Goal: Find specific page/section: Find specific page/section

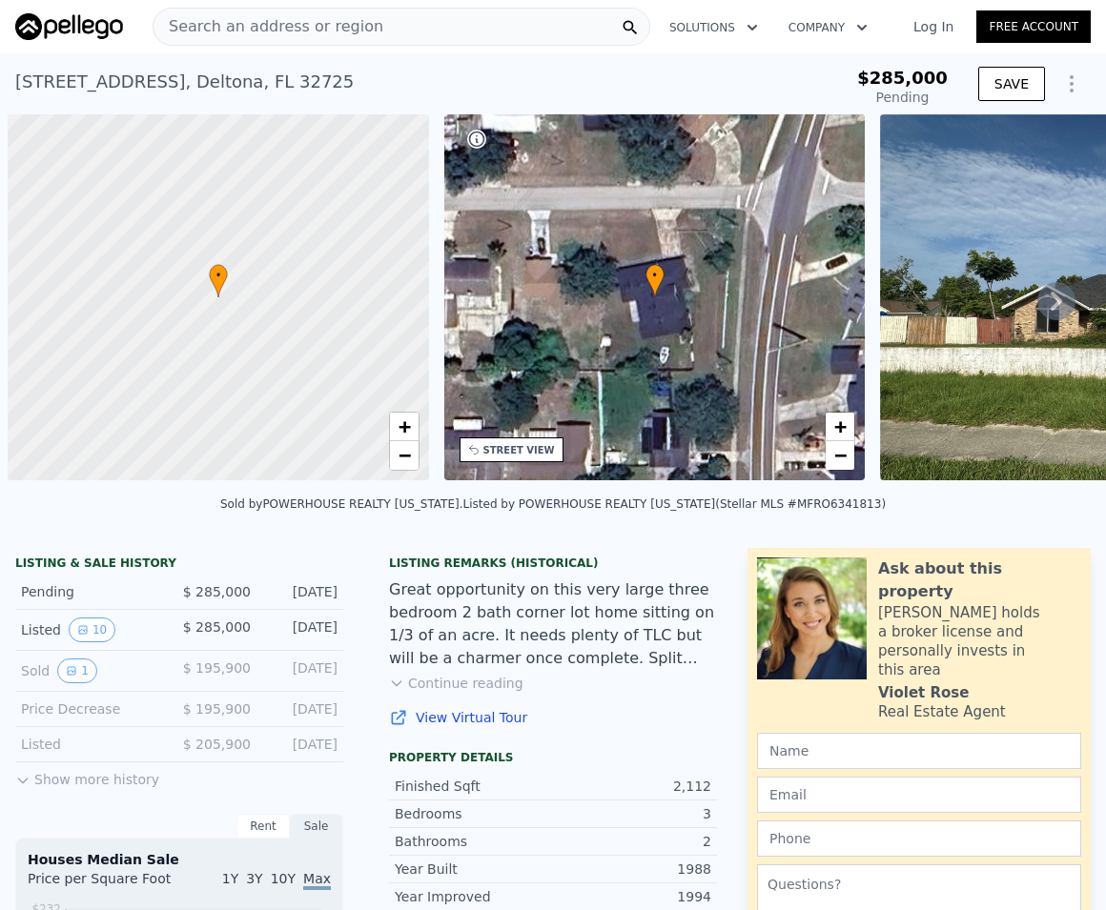
scroll to position [0, 8]
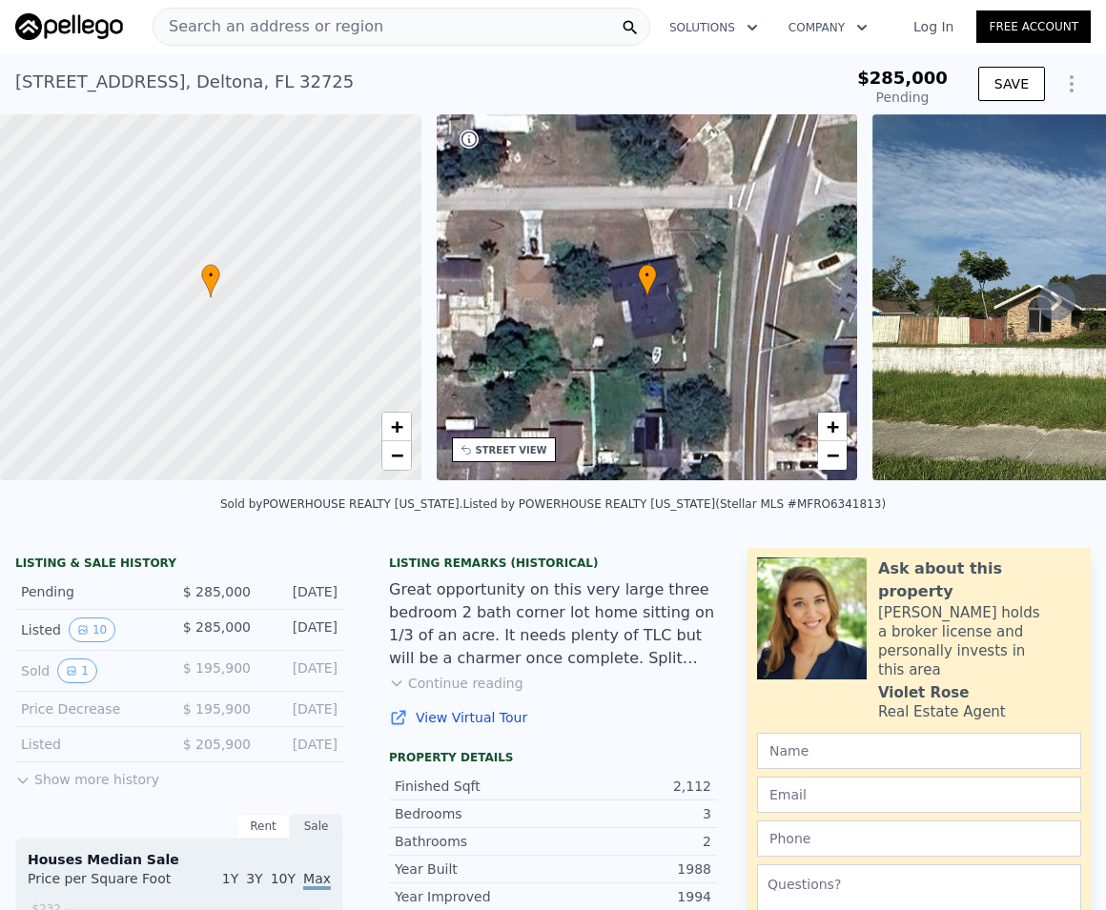
click at [242, 30] on span "Search an address or region" at bounding box center [268, 26] width 230 height 23
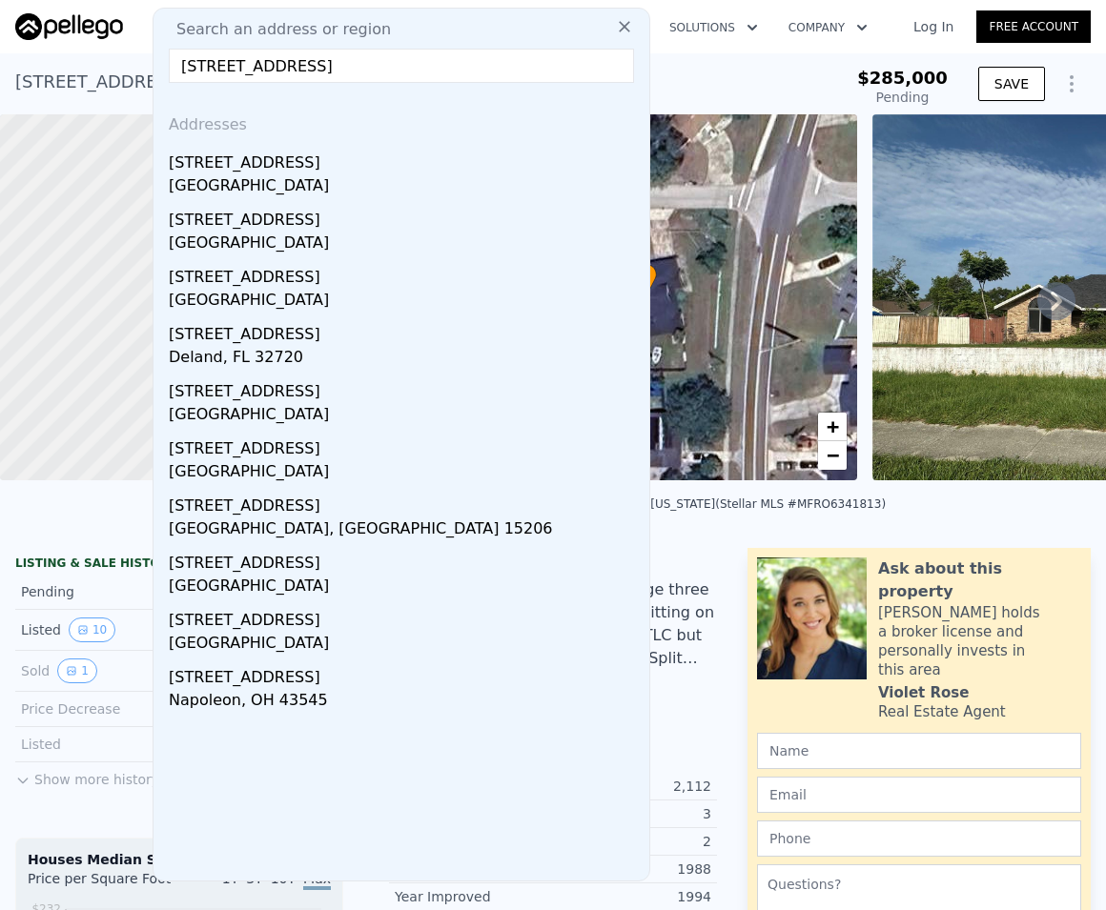
click at [222, 68] on input "[STREET_ADDRESS]" at bounding box center [401, 66] width 465 height 34
click at [325, 63] on input "[STREET_ADDRESS]" at bounding box center [401, 66] width 465 height 34
click at [272, 66] on input "[STREET_ADDRESS]" at bounding box center [401, 66] width 465 height 34
drag, startPoint x: 331, startPoint y: 61, endPoint x: 341, endPoint y: 60, distance: 10.5
click at [341, 60] on input "[STREET_ADDRESS]" at bounding box center [401, 66] width 465 height 34
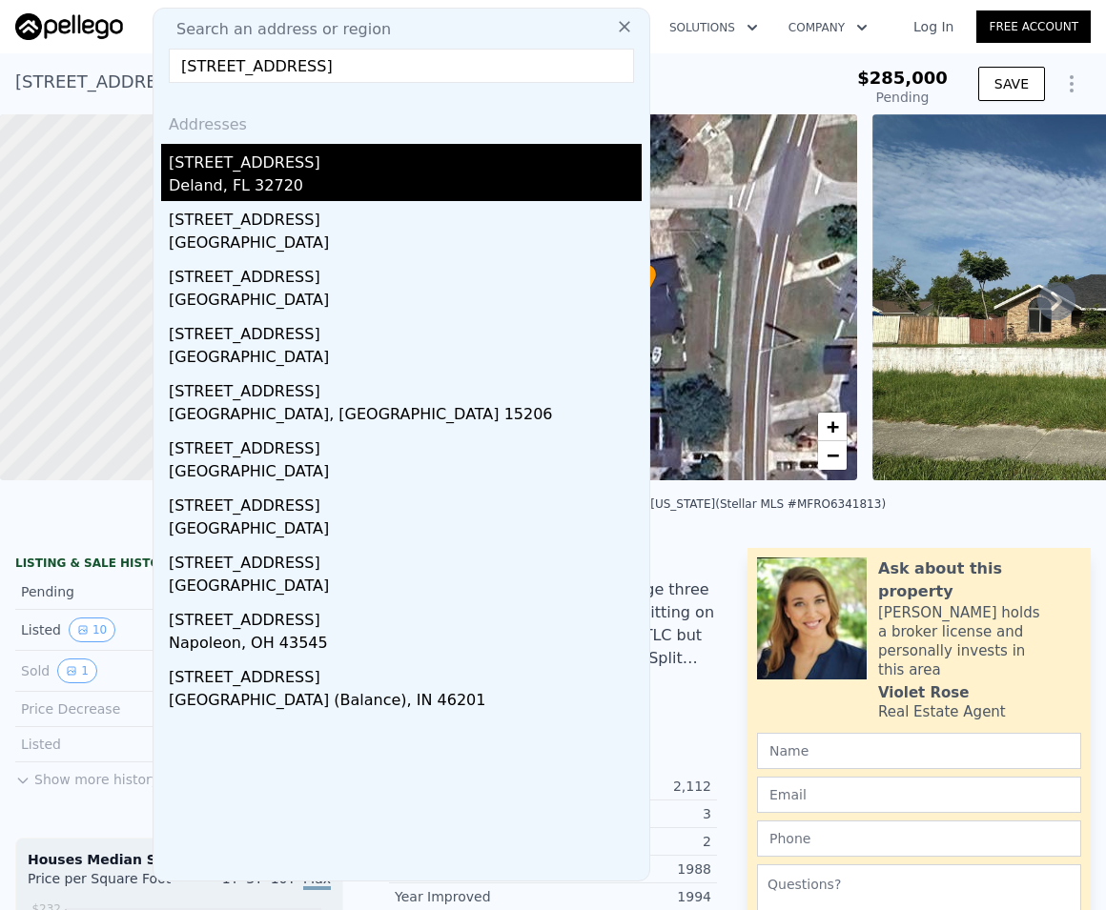
type input "[STREET_ADDRESS]"
click at [209, 173] on div "[STREET_ADDRESS]" at bounding box center [405, 159] width 473 height 31
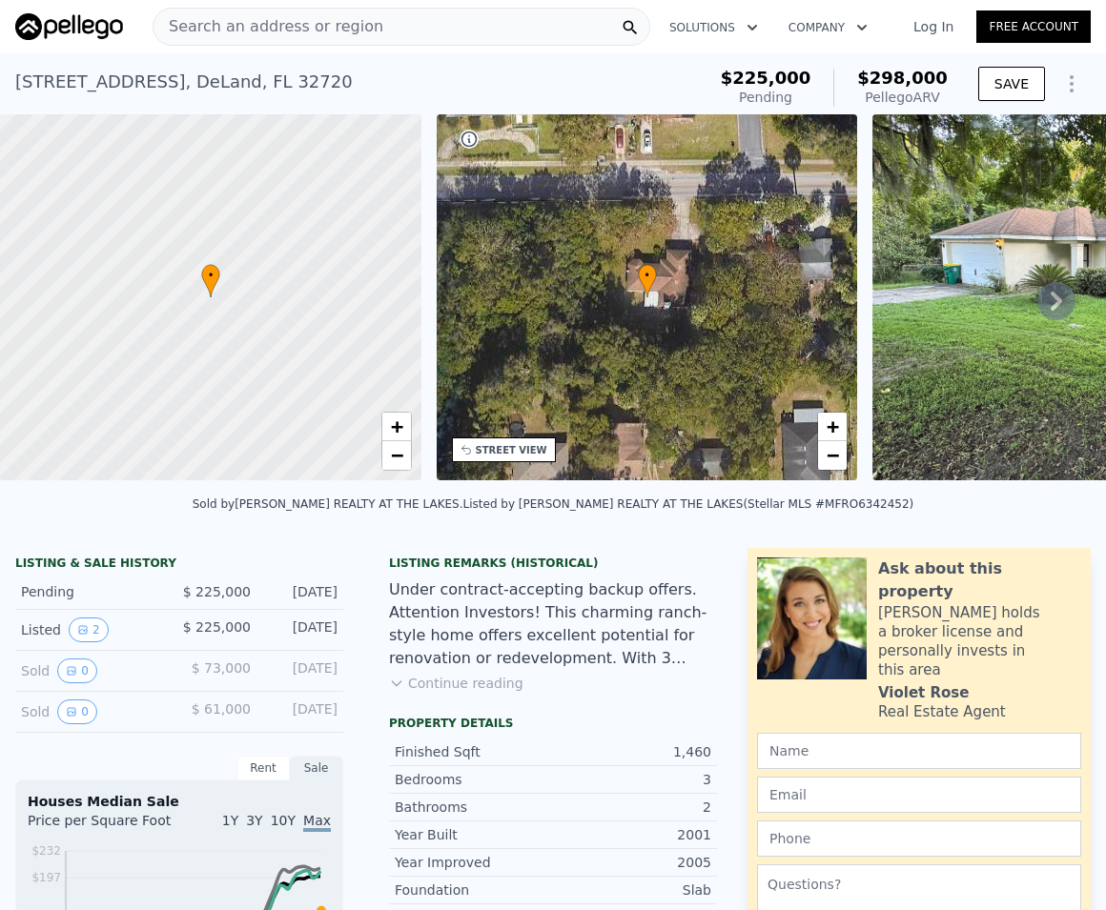
click at [1040, 311] on icon at bounding box center [1056, 301] width 38 height 38
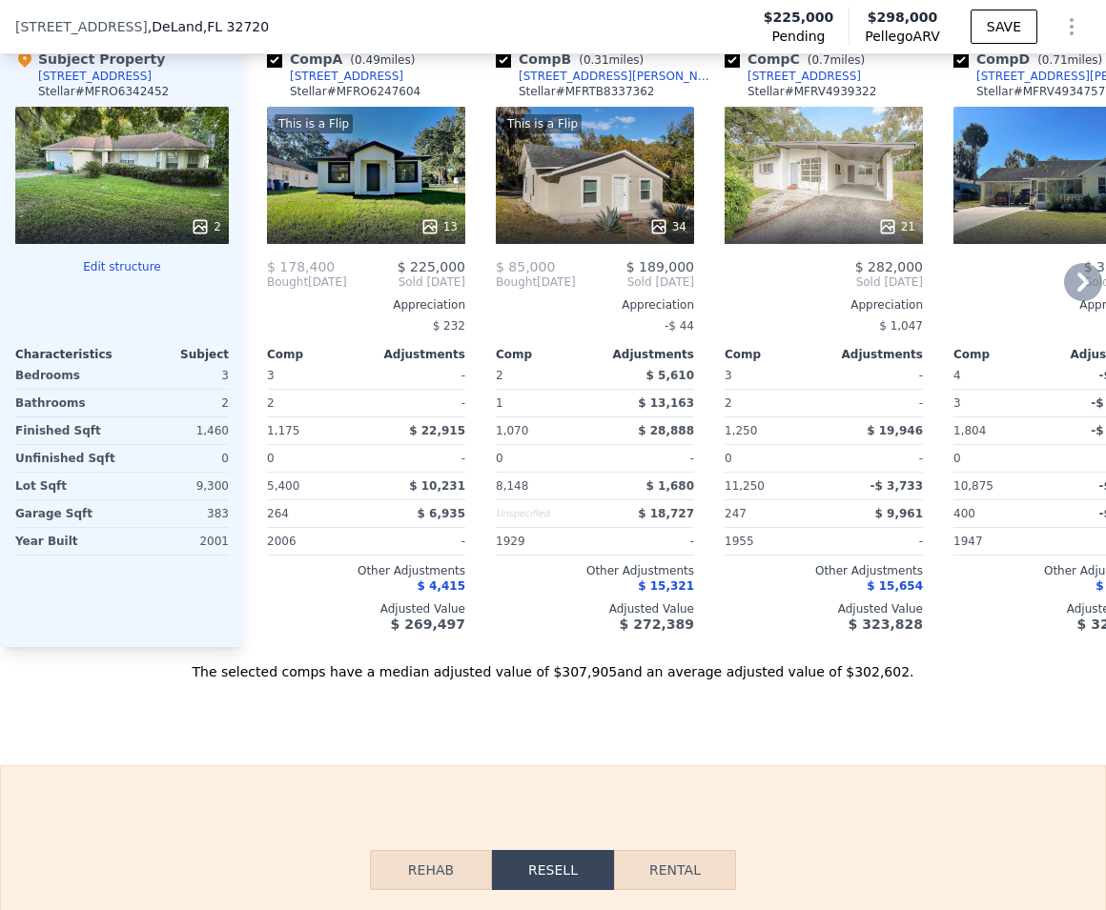
scroll to position [2143, 0]
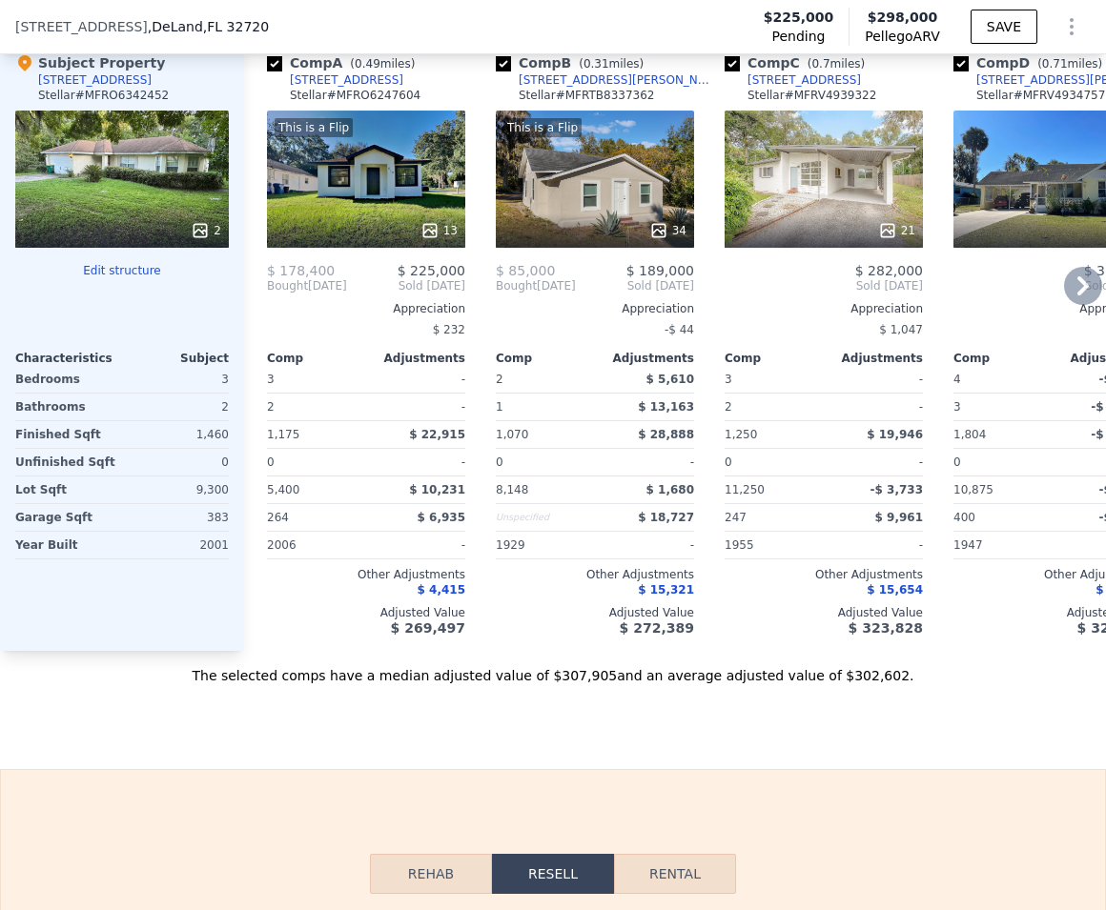
click at [599, 218] on div "This is a Flip 34" at bounding box center [595, 179] width 198 height 137
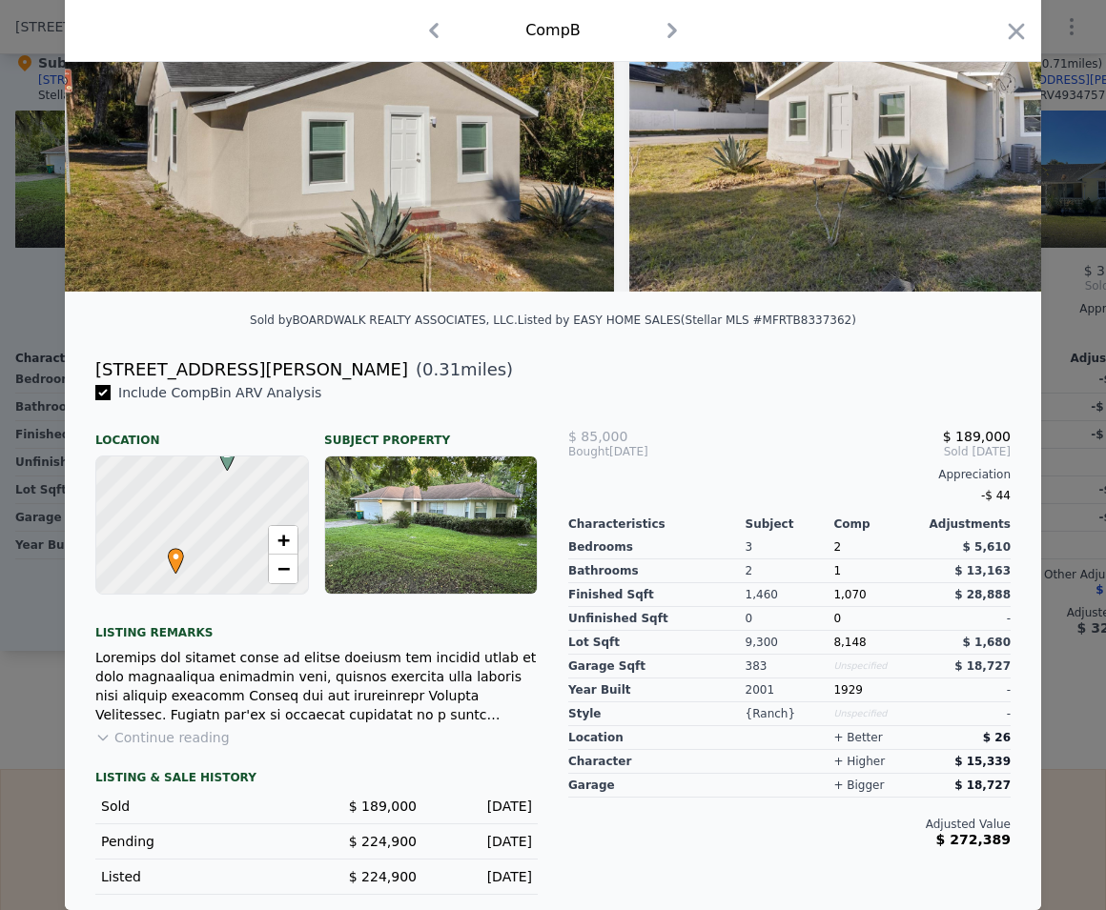
scroll to position [48, 0]
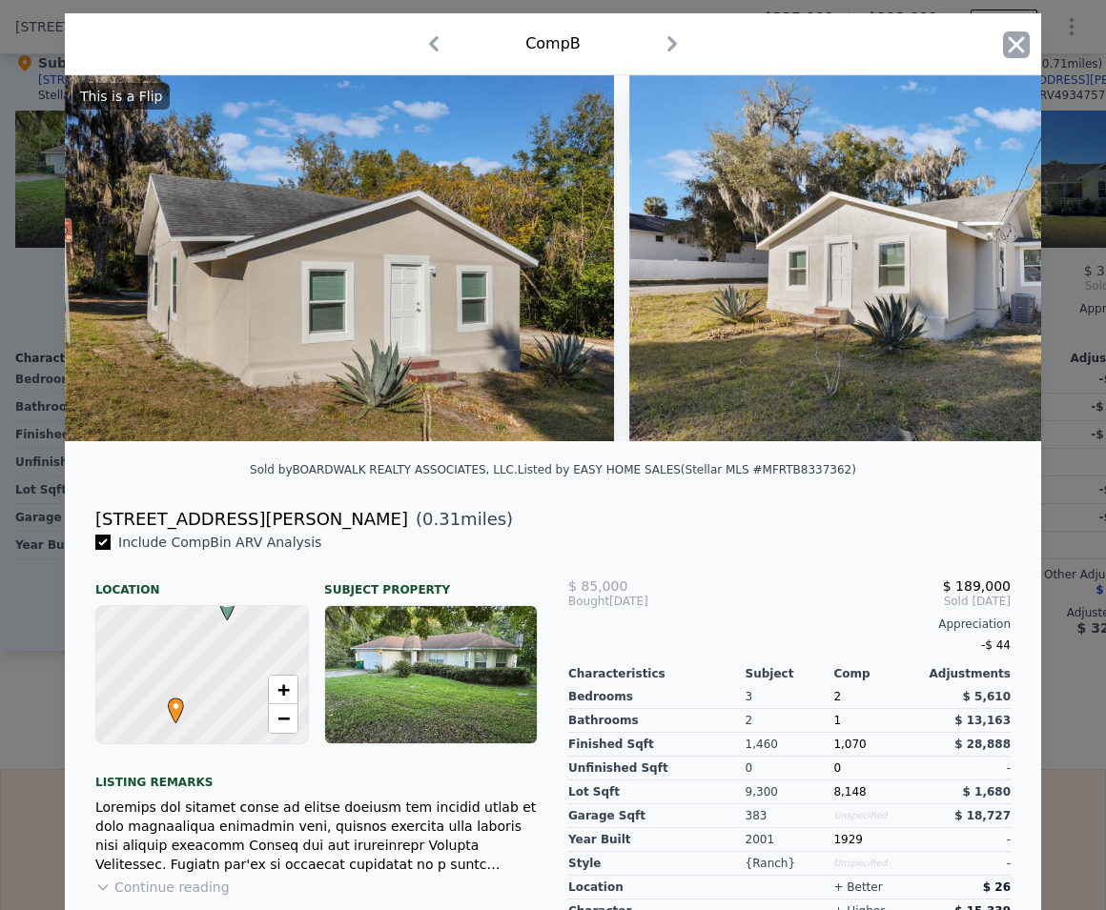
click at [1011, 51] on icon "button" at bounding box center [1016, 44] width 27 height 27
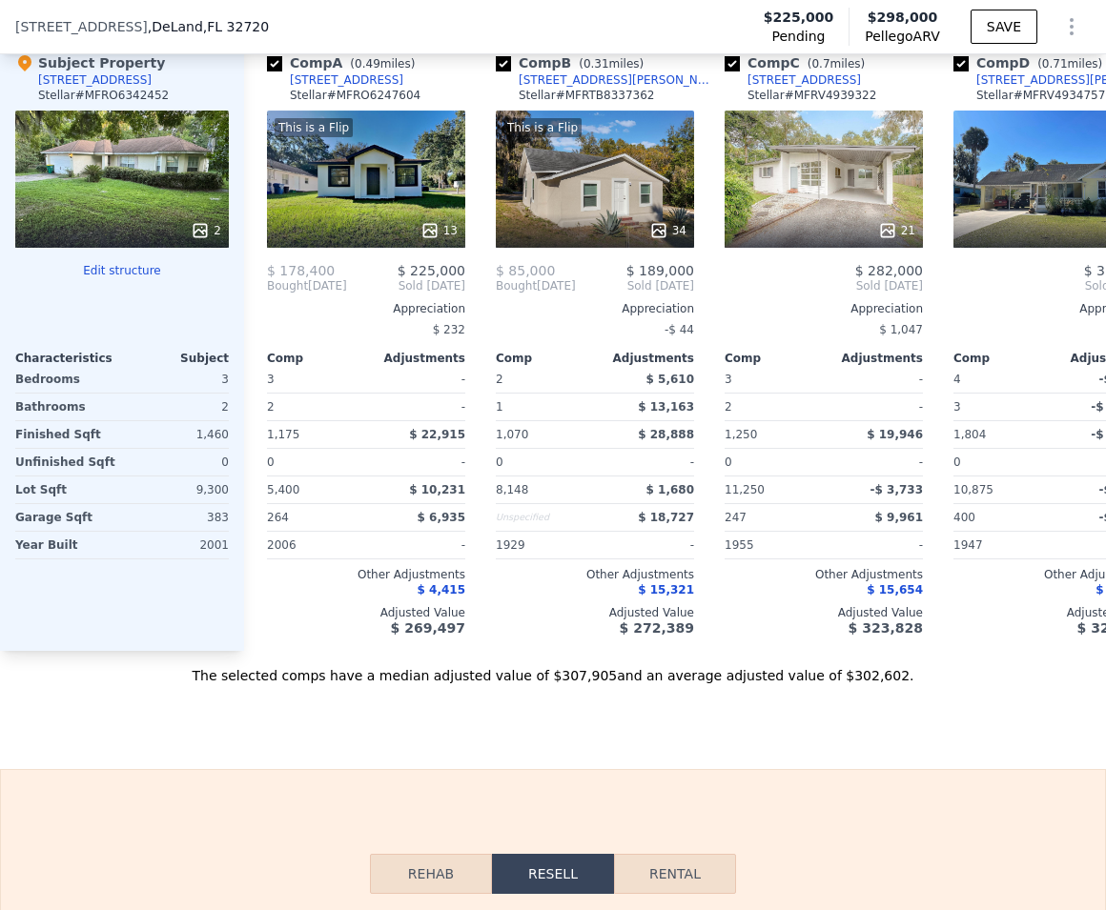
scroll to position [1956, 0]
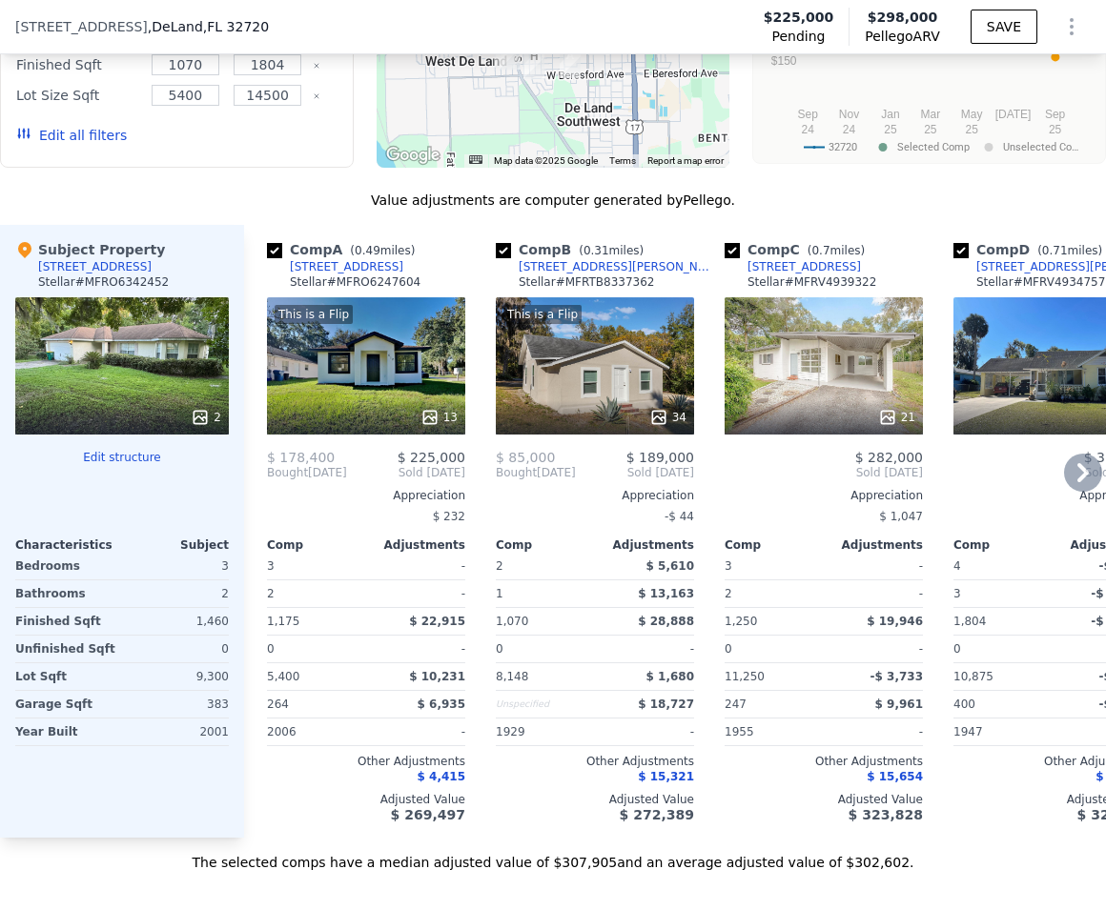
click at [1066, 485] on icon at bounding box center [1083, 473] width 38 height 38
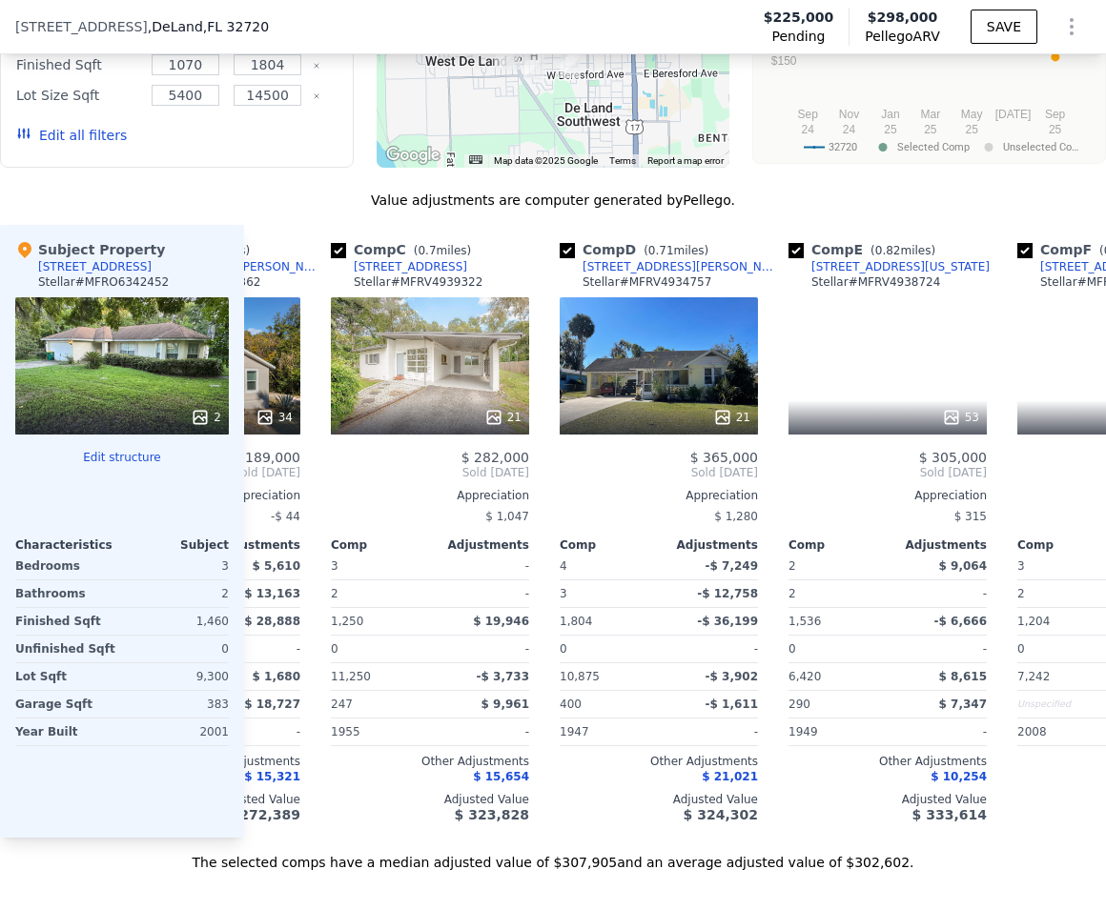
scroll to position [0, 458]
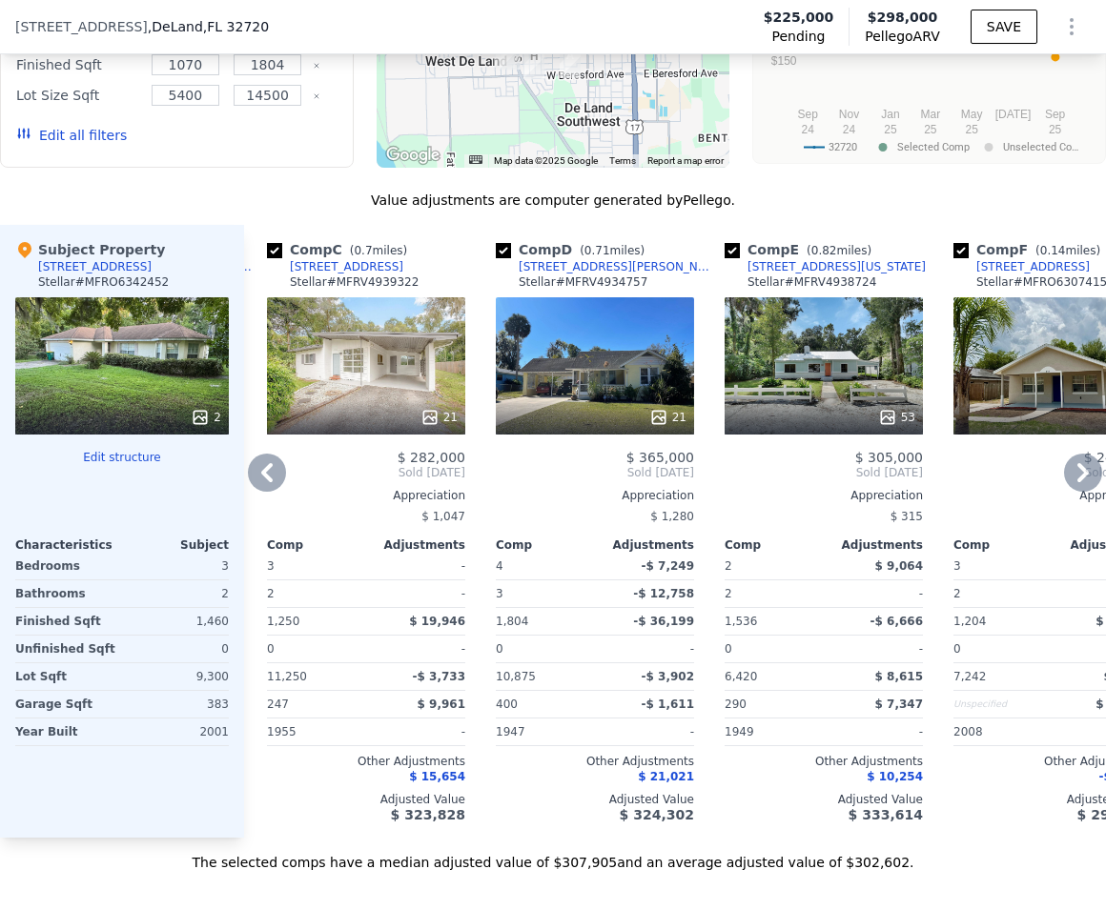
click at [847, 372] on div "53" at bounding box center [823, 365] width 198 height 137
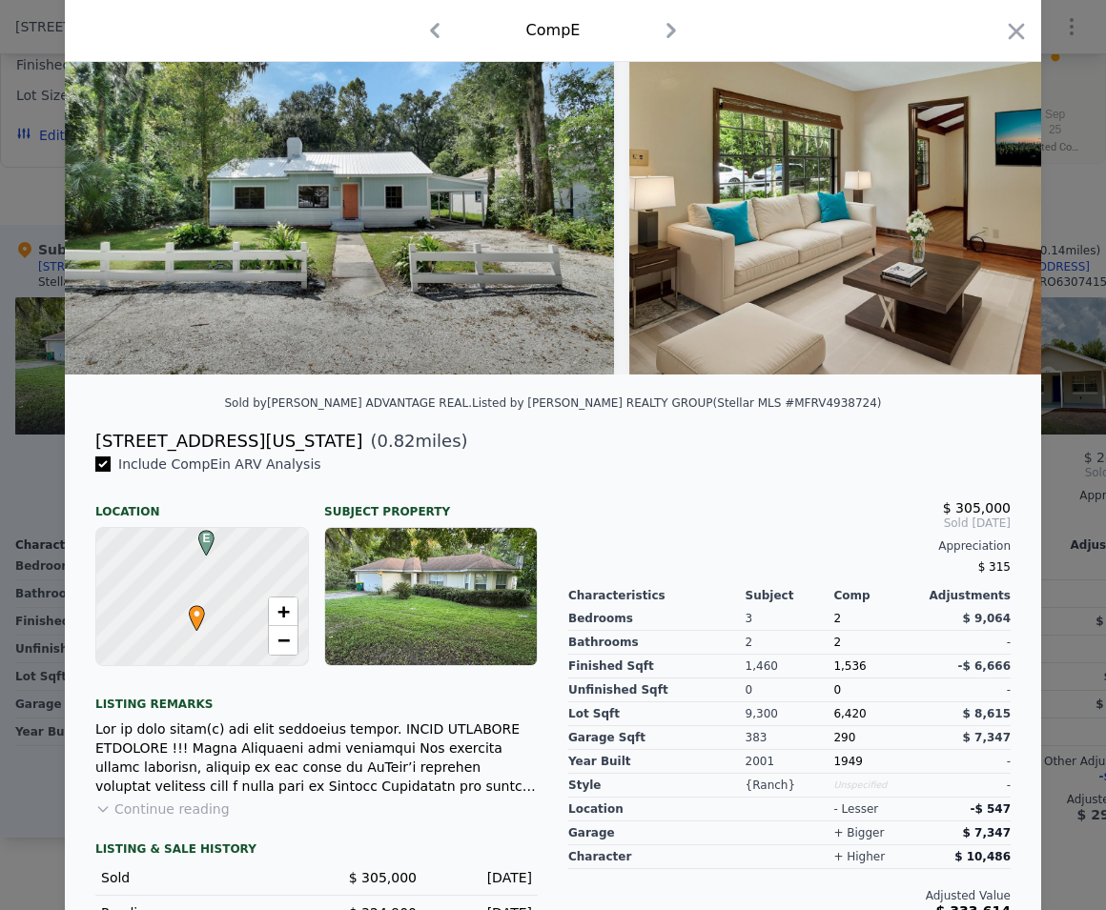
scroll to position [230, 0]
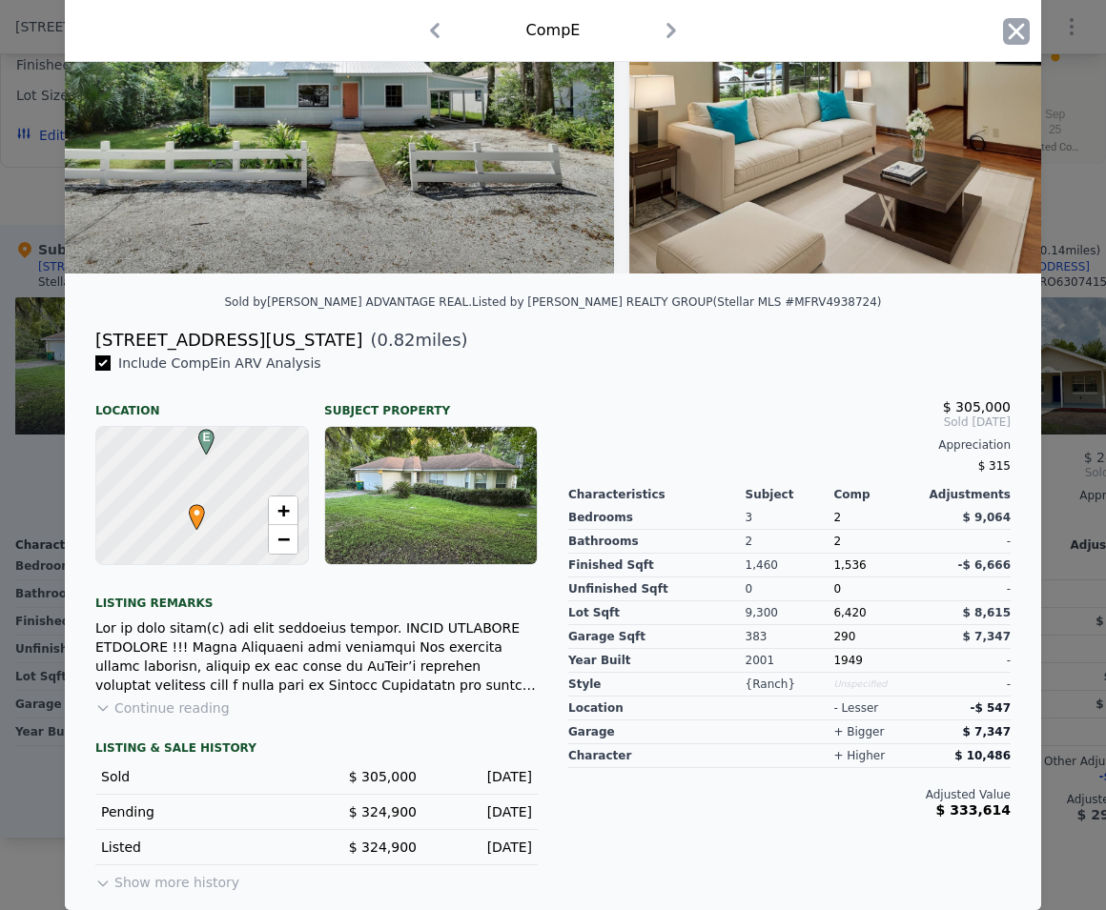
click at [1008, 31] on icon "button" at bounding box center [1016, 31] width 16 height 16
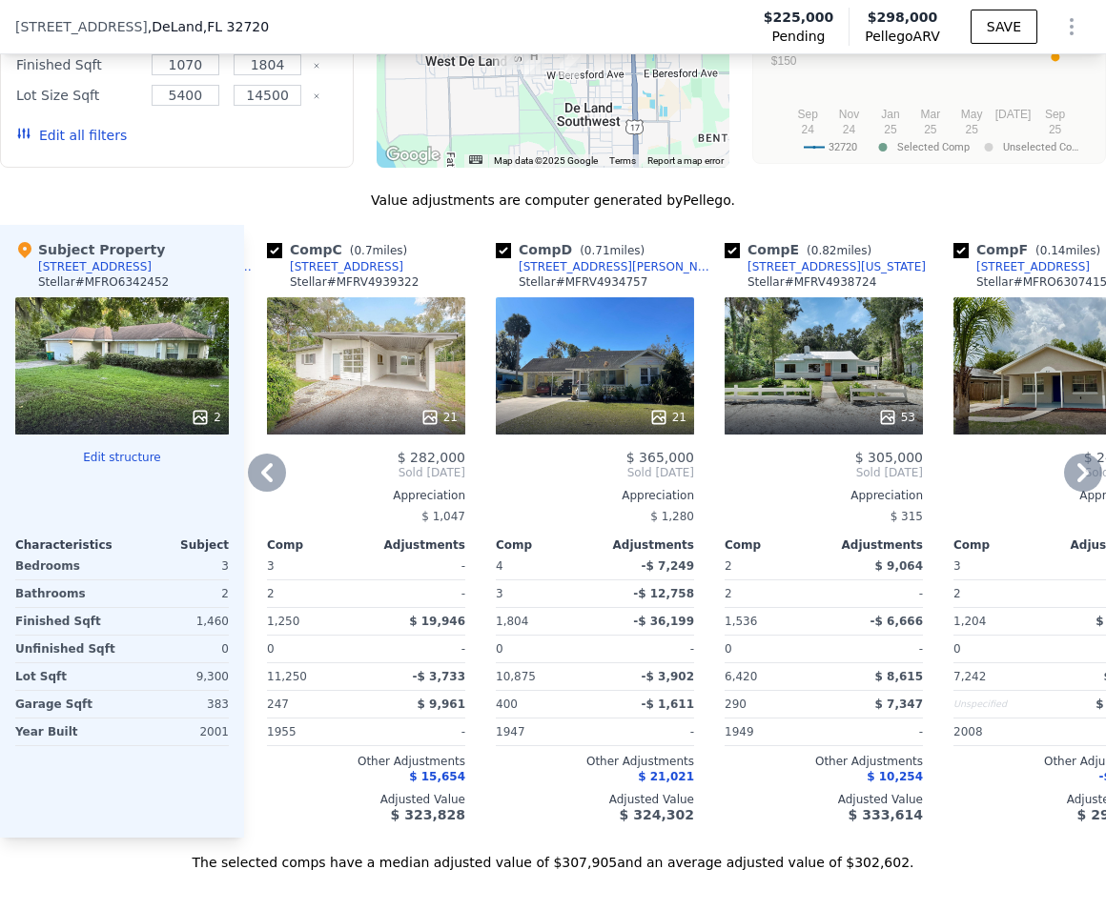
click at [350, 398] on div "21" at bounding box center [366, 365] width 198 height 137
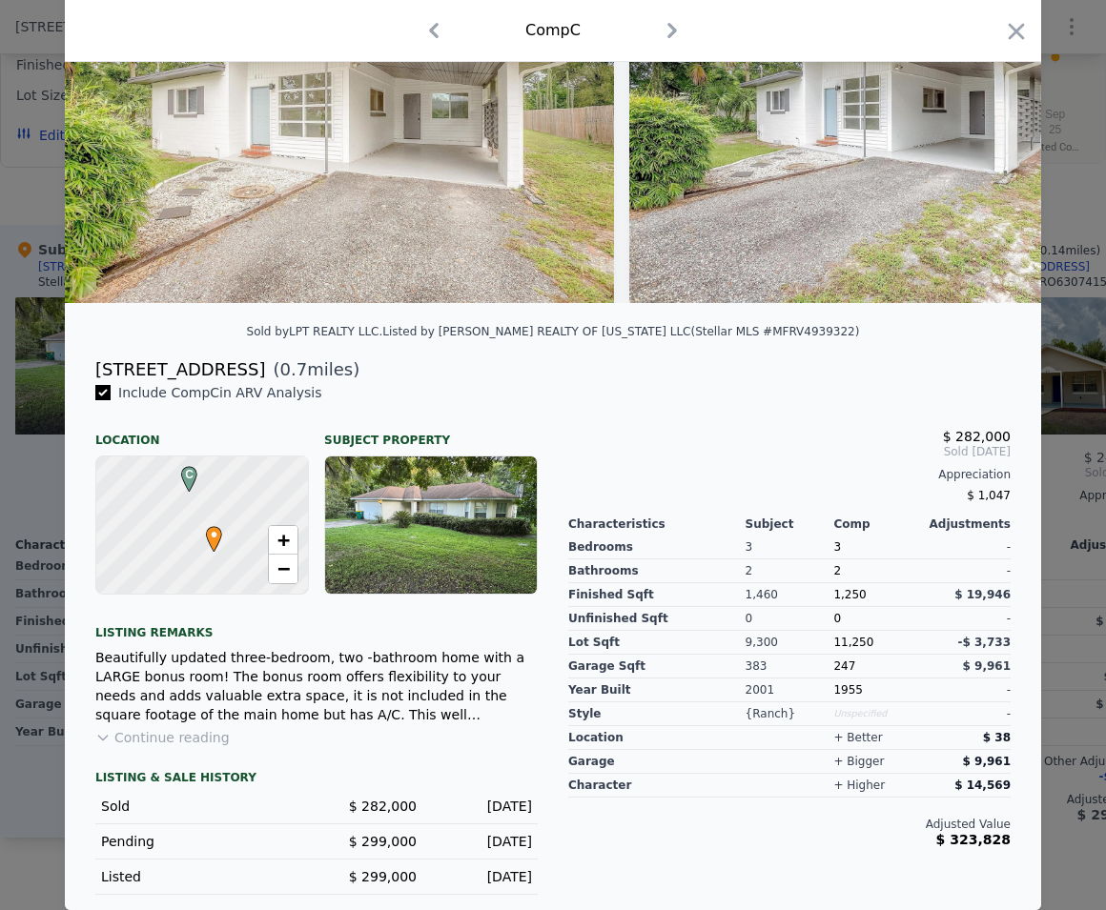
scroll to position [44, 0]
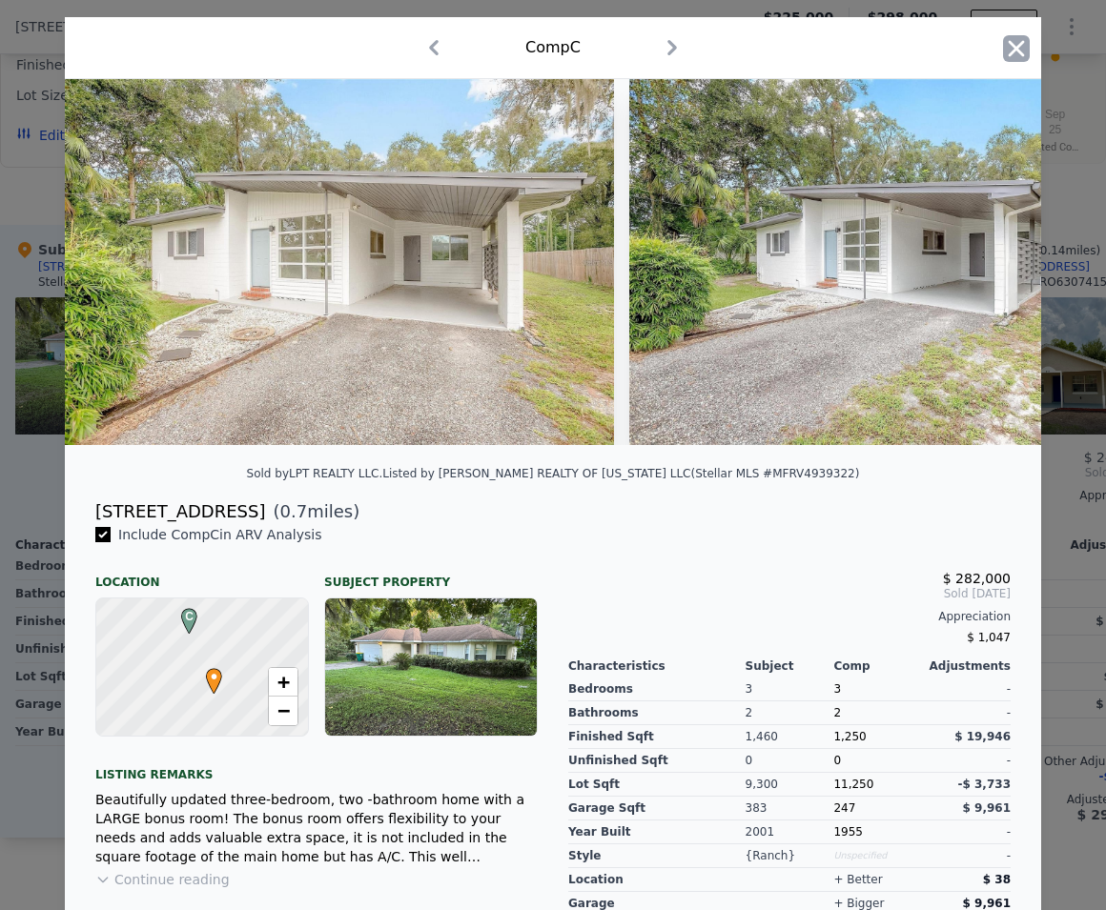
click at [1008, 51] on icon "button" at bounding box center [1016, 48] width 16 height 16
